Goal: Information Seeking & Learning: Find specific fact

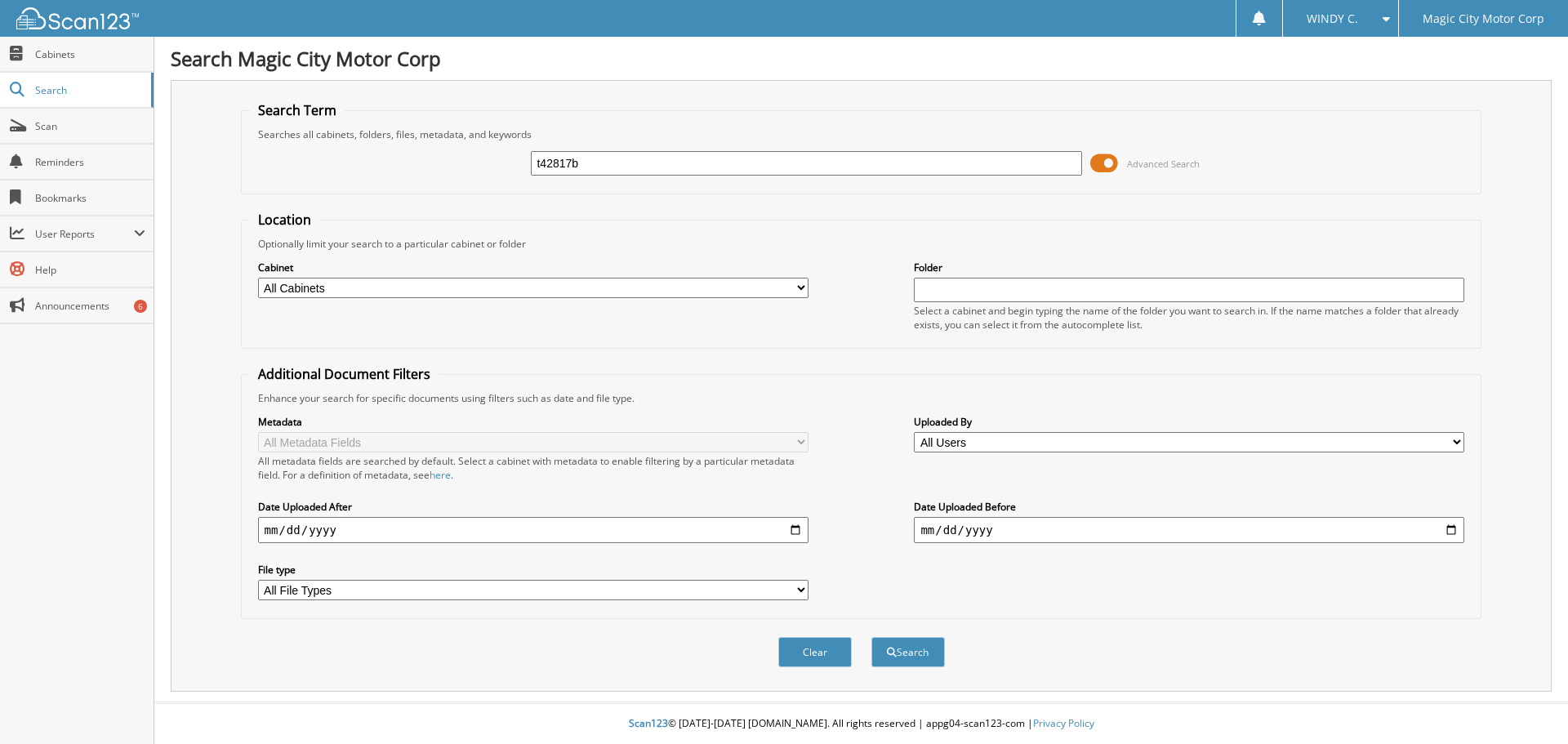
type input "t42817b"
click at [871, 637] on button "Search" at bounding box center [907, 652] width 73 height 30
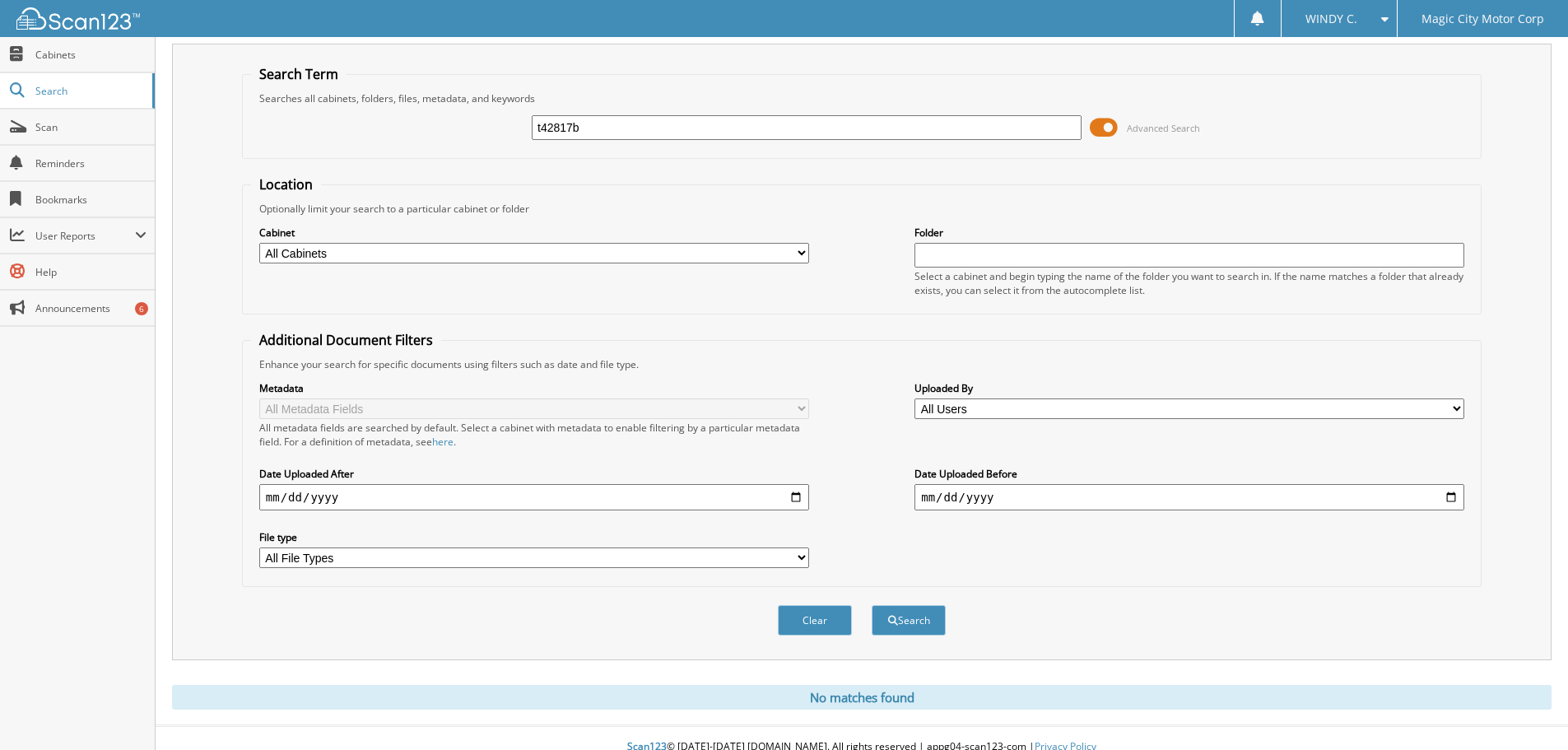
scroll to position [55, 0]
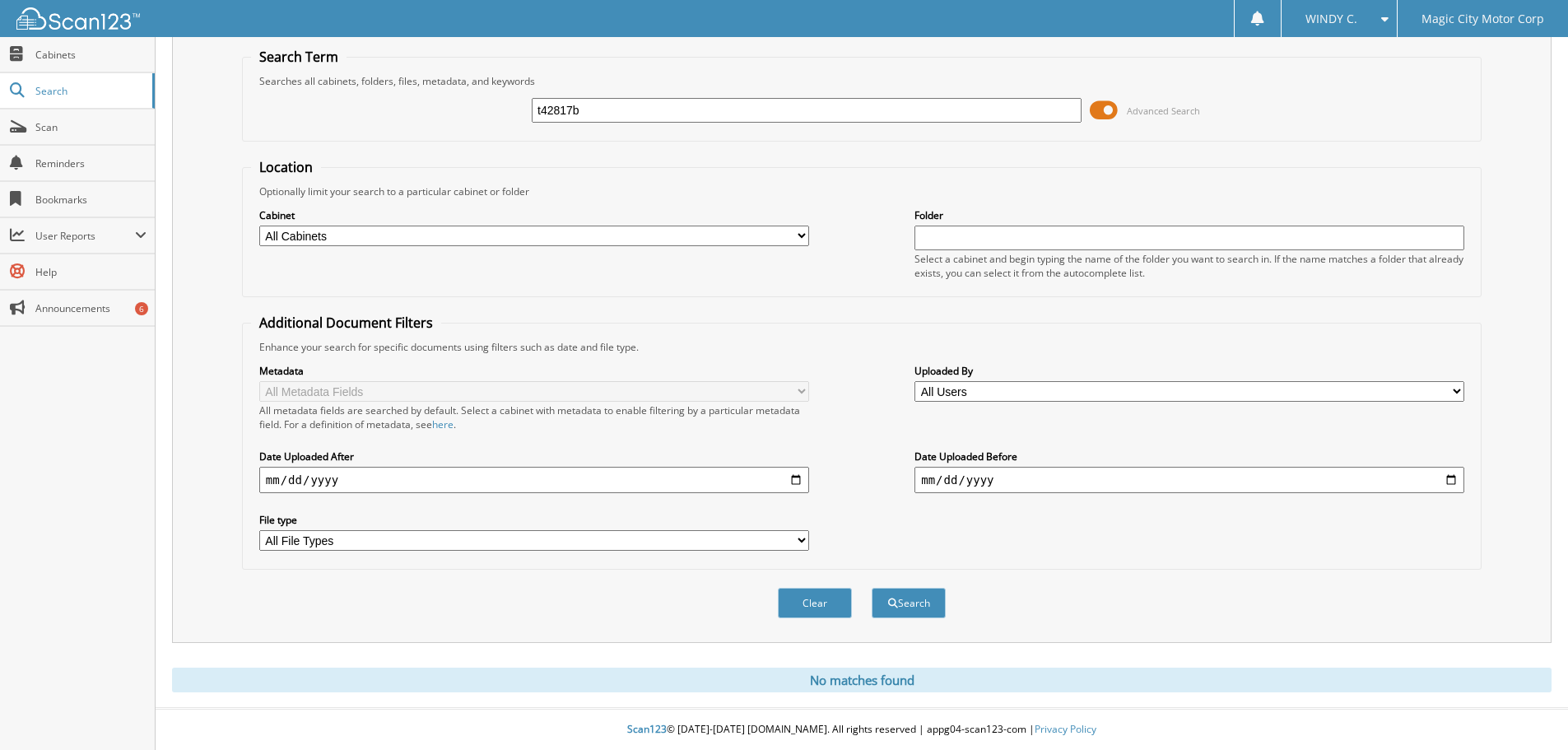
drag, startPoint x: 641, startPoint y: 106, endPoint x: 510, endPoint y: 100, distance: 131.1
click at [511, 100] on div "t42817b Advanced Search" at bounding box center [862, 110] width 1222 height 45
type input "T42817B"
click at [872, 587] on button "Search" at bounding box center [908, 602] width 74 height 30
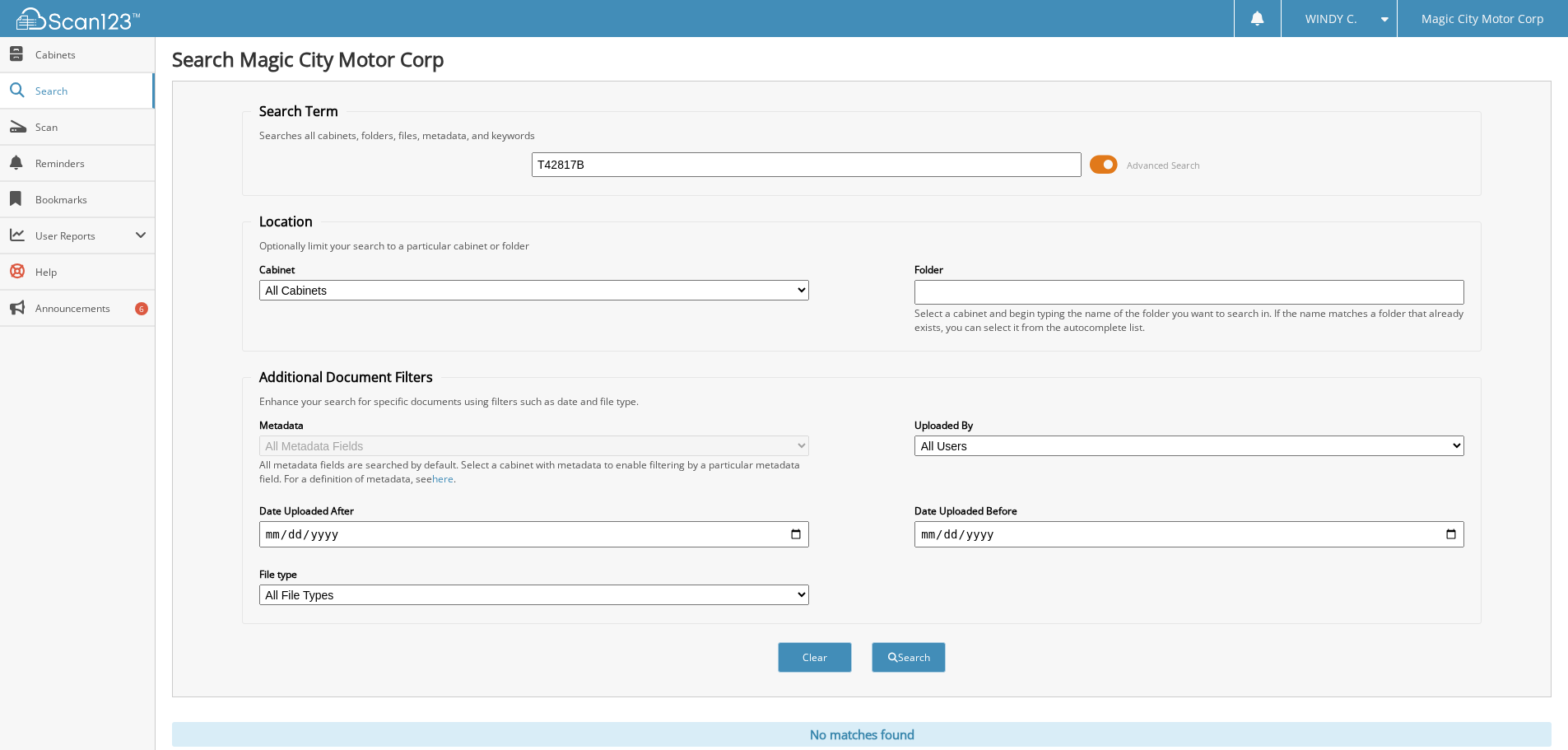
click at [727, 78] on div "Search Magic City Motor Corp Search Term Searches all cabinets, folders, files,…" at bounding box center [862, 402] width 1413 height 804
drag, startPoint x: 614, startPoint y: 163, endPoint x: 485, endPoint y: 166, distance: 129.0
click at [488, 164] on div "T42817B Advanced Search" at bounding box center [862, 164] width 1222 height 45
click at [801, 195] on fieldset "Search Term Searches all cabinets, folders, files, metadata, and keywords T4281…" at bounding box center [862, 149] width 1240 height 94
click at [594, 166] on input "T42817B" at bounding box center [807, 164] width 550 height 25
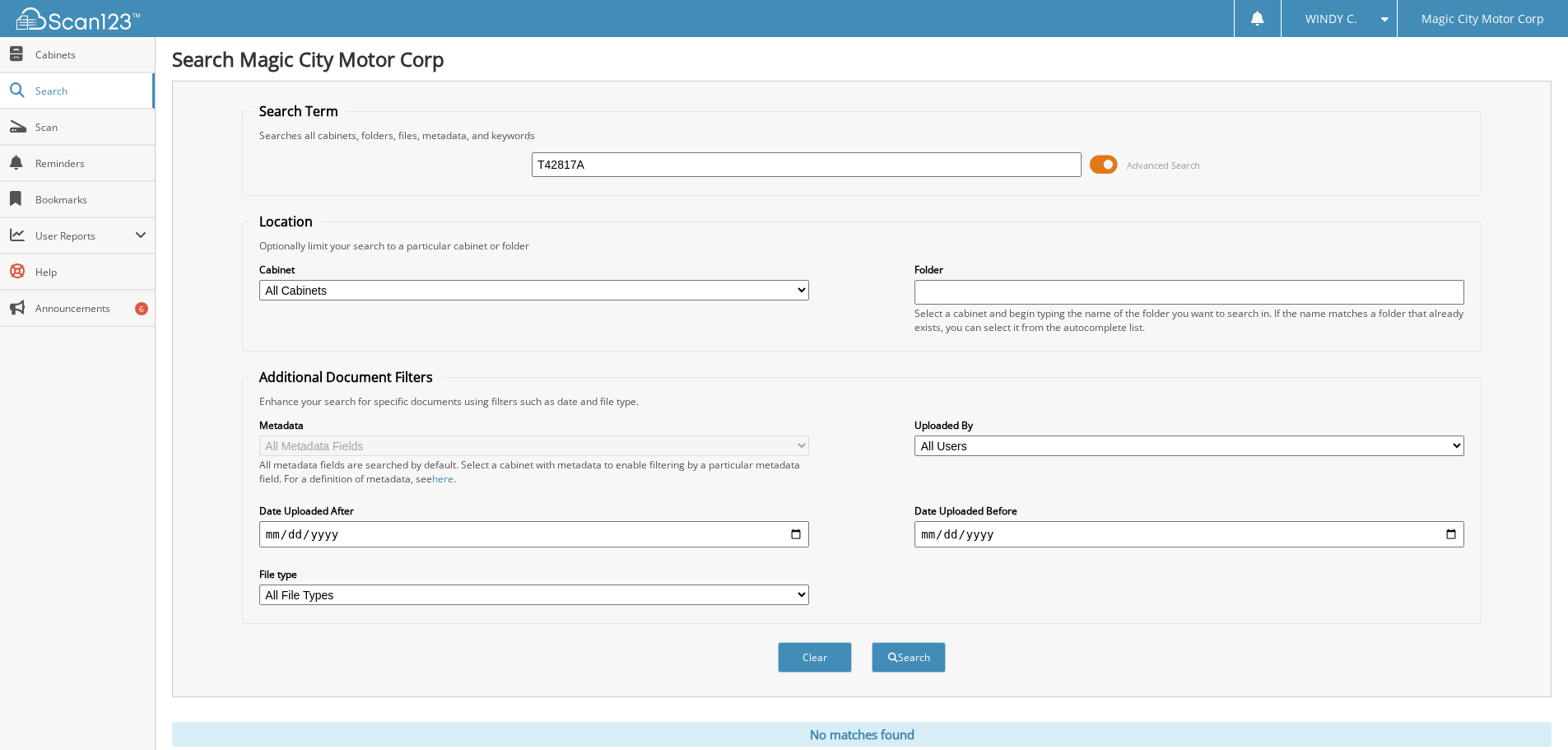
type input "T42817A"
click at [872, 642] on button "Search" at bounding box center [908, 657] width 74 height 30
